Goal: Transaction & Acquisition: Purchase product/service

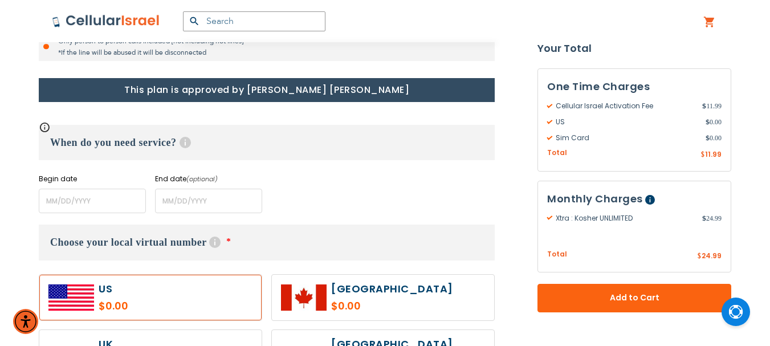
scroll to position [456, 0]
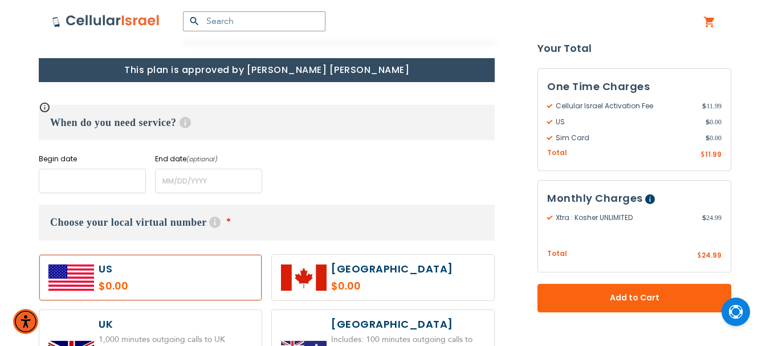
click at [92, 183] on input "name" at bounding box center [92, 181] width 107 height 25
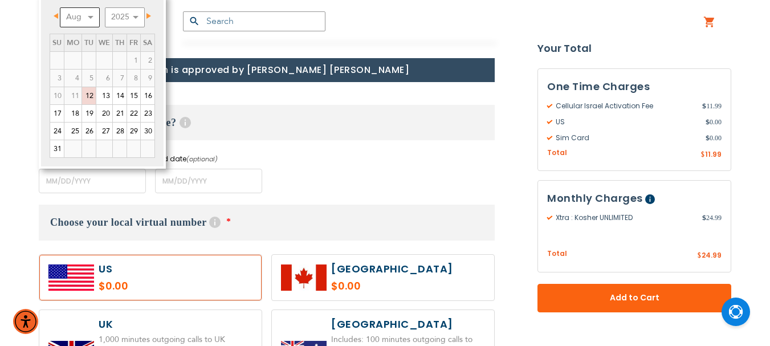
click at [91, 22] on select "Aug Sep Oct Nov Dec" at bounding box center [80, 17] width 40 height 20
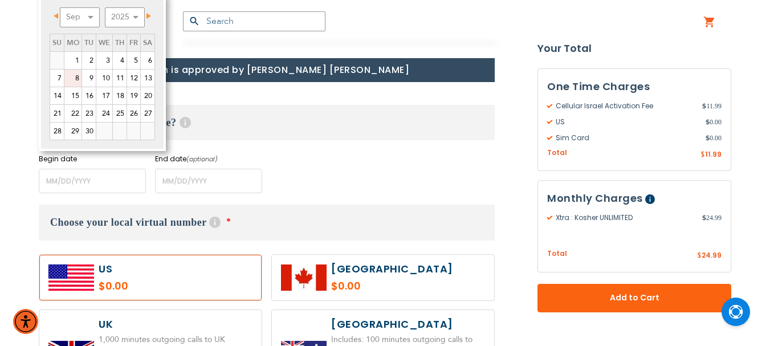
click at [75, 79] on link "8" at bounding box center [72, 78] width 17 height 17
type input "[DATE]"
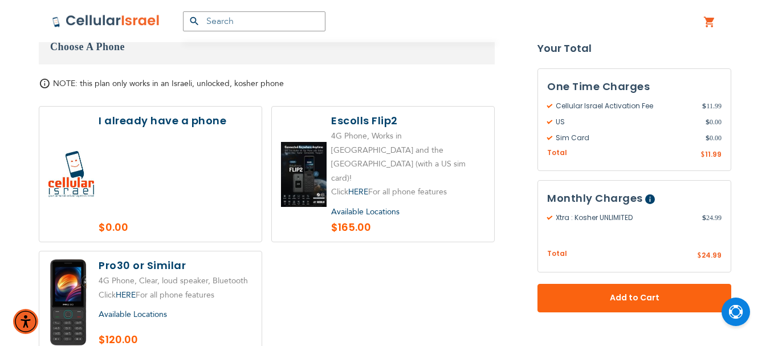
scroll to position [1425, 0]
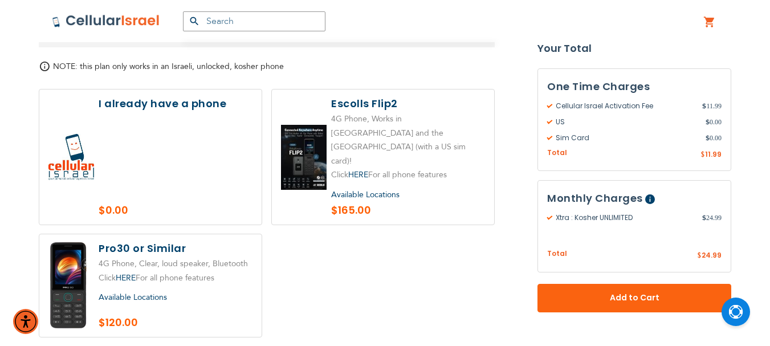
click at [164, 123] on label at bounding box center [150, 156] width 222 height 135
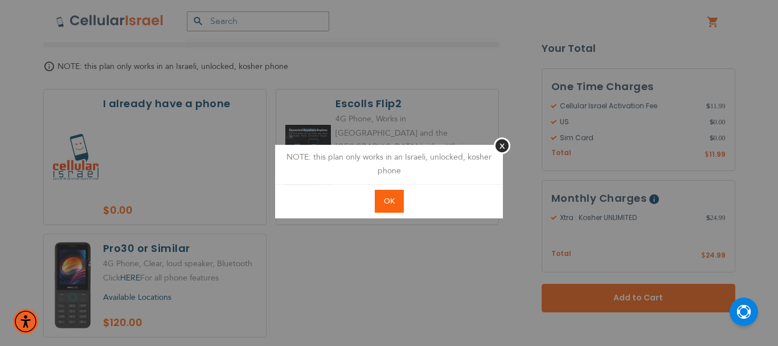
click at [399, 202] on button "OK" at bounding box center [389, 201] width 29 height 23
radio input "true"
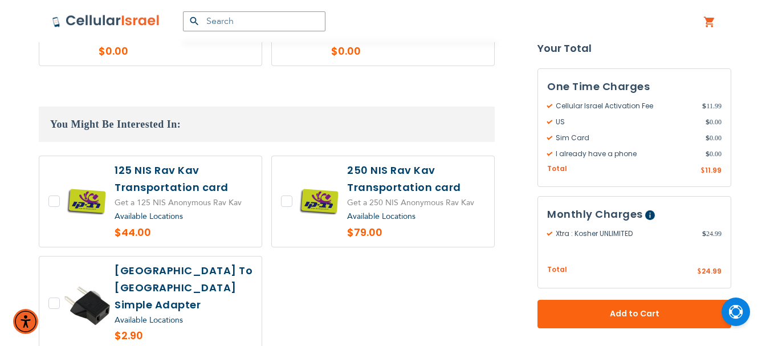
scroll to position [2450, 0]
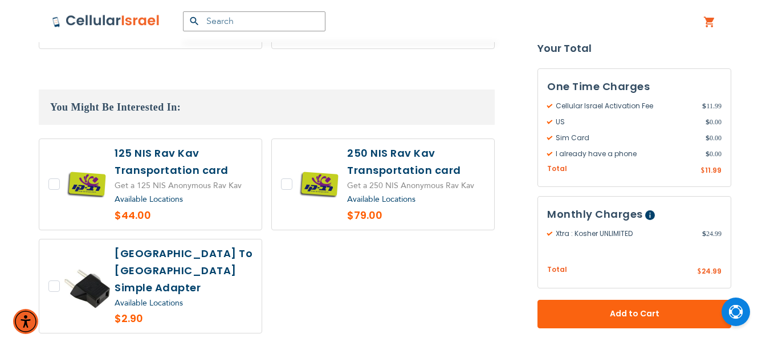
click at [389, 139] on label at bounding box center [383, 184] width 222 height 91
checkbox input "true"
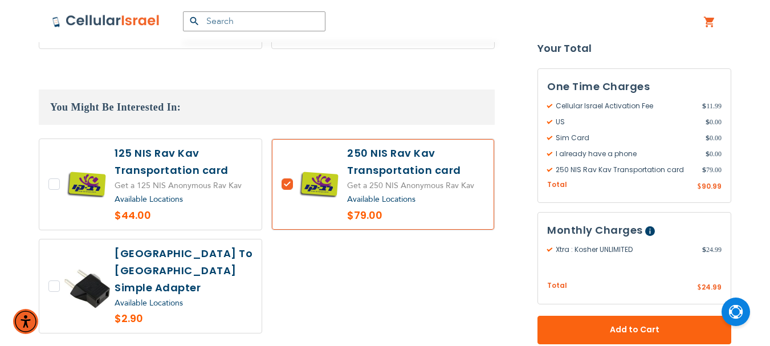
scroll to position [2507, 0]
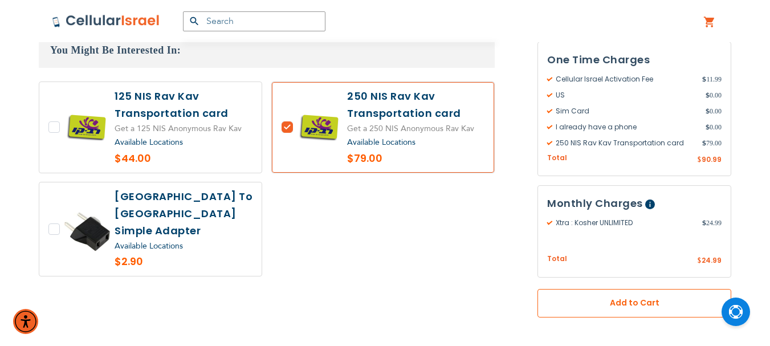
click at [645, 297] on span "Add to Cart" at bounding box center [634, 303] width 119 height 12
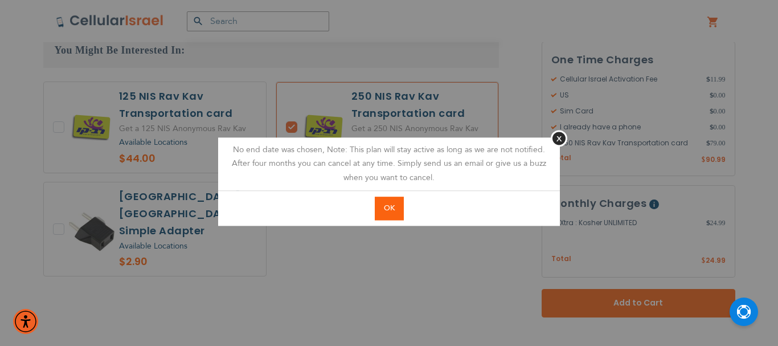
click at [380, 208] on button "OK" at bounding box center [389, 208] width 29 height 23
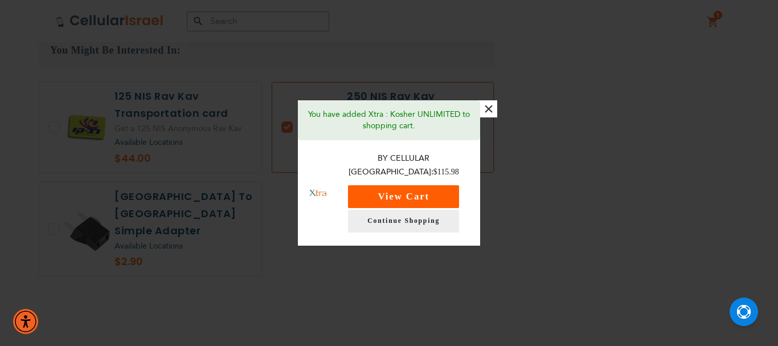
click at [396, 186] on button "View Cart" at bounding box center [403, 196] width 111 height 23
